Goal: Information Seeking & Learning: Learn about a topic

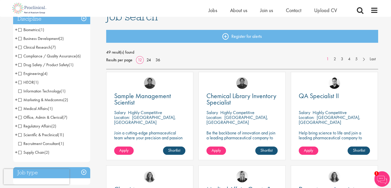
scroll to position [36, 0]
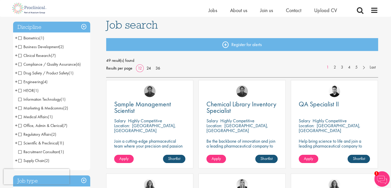
click at [18, 74] on li "Drug Safety / Product Safety (1) - + PV Manager (1)" at bounding box center [51, 73] width 77 height 9
click at [20, 73] on span "Drug Safety / Product Safety" at bounding box center [43, 72] width 50 height 5
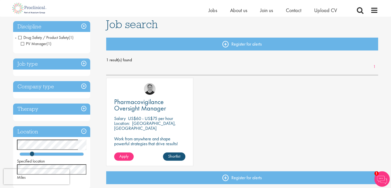
scroll to position [80, 0]
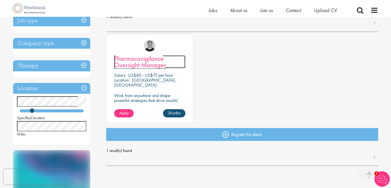
click at [154, 65] on span "Pharmacovigilance Oversight Manager" at bounding box center [140, 61] width 52 height 15
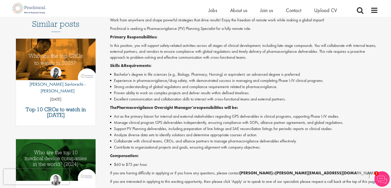
scroll to position [91, 0]
